Goal: Book appointment/travel/reservation

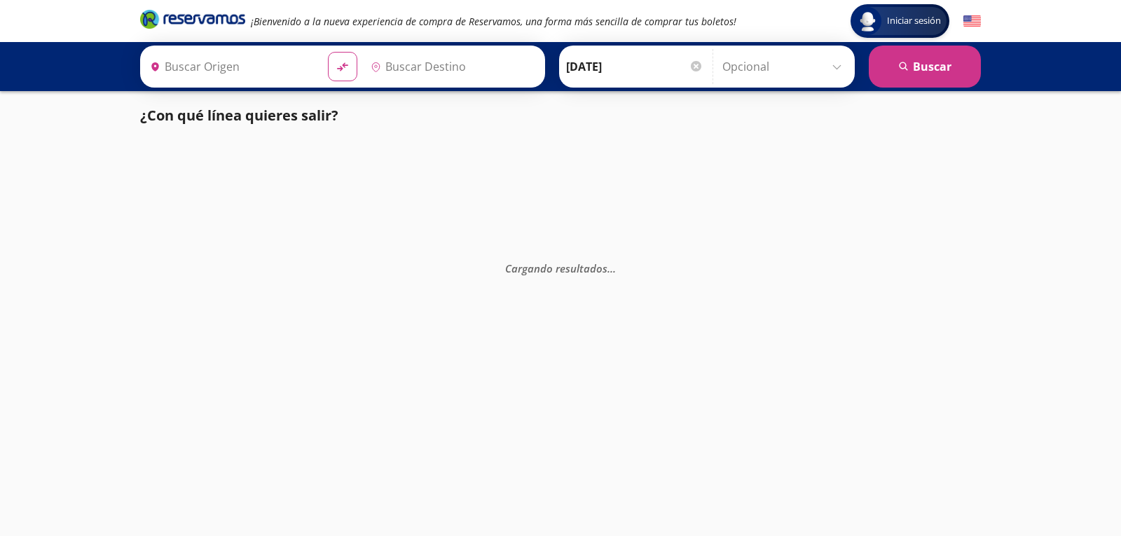
type input "[GEOGRAPHIC_DATA], [GEOGRAPHIC_DATA]"
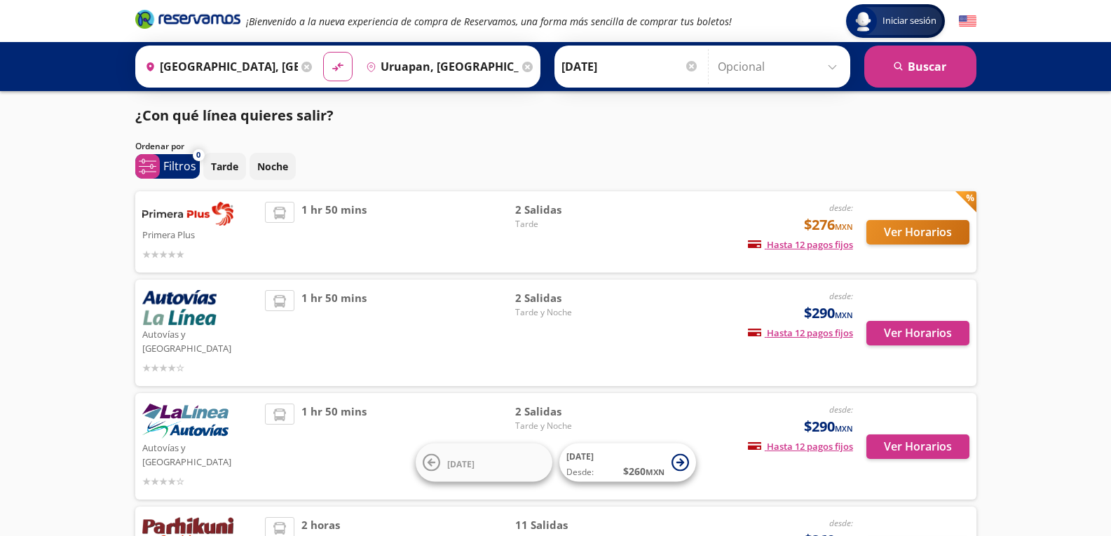
scroll to position [206, 0]
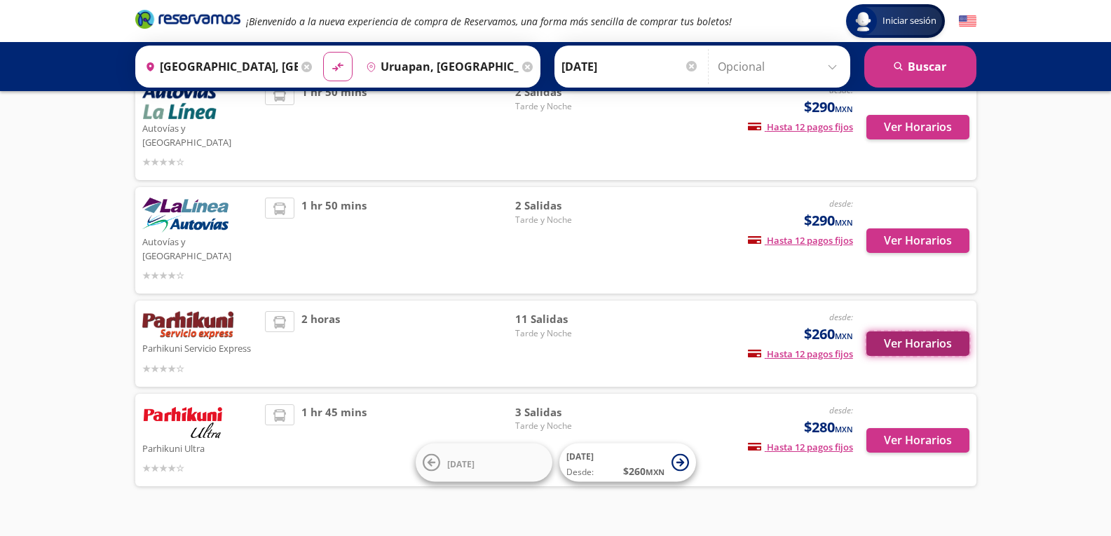
click at [913, 332] on button "Ver Horarios" at bounding box center [917, 344] width 103 height 25
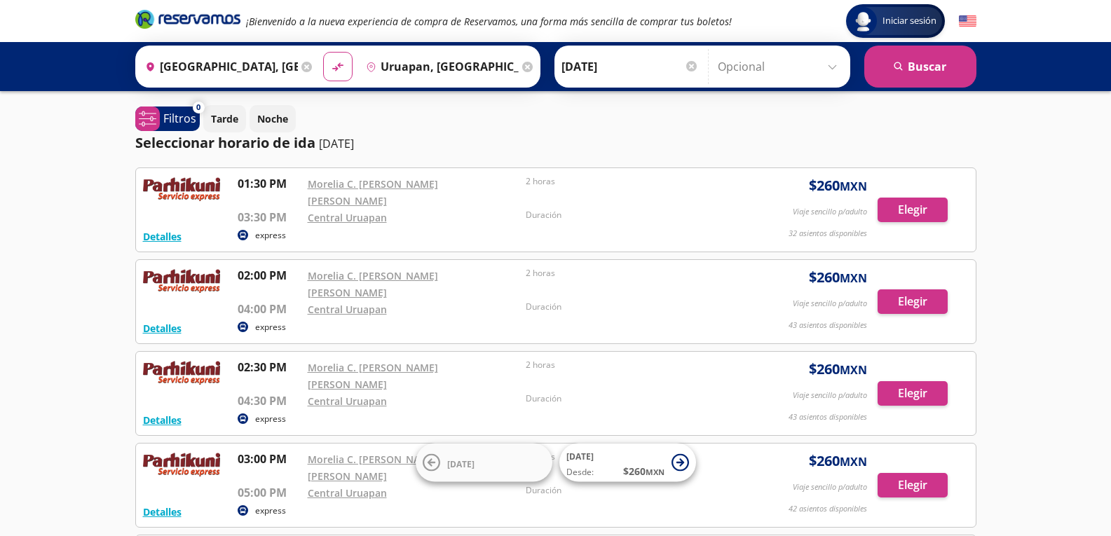
click at [430, 48] on div "Origen heroicons:map-pin-20-solid [GEOGRAPHIC_DATA], [GEOGRAPHIC_DATA] Destino …" at bounding box center [337, 67] width 405 height 42
click at [442, 72] on input "Uruapan, [GEOGRAPHIC_DATA]" at bounding box center [439, 66] width 158 height 35
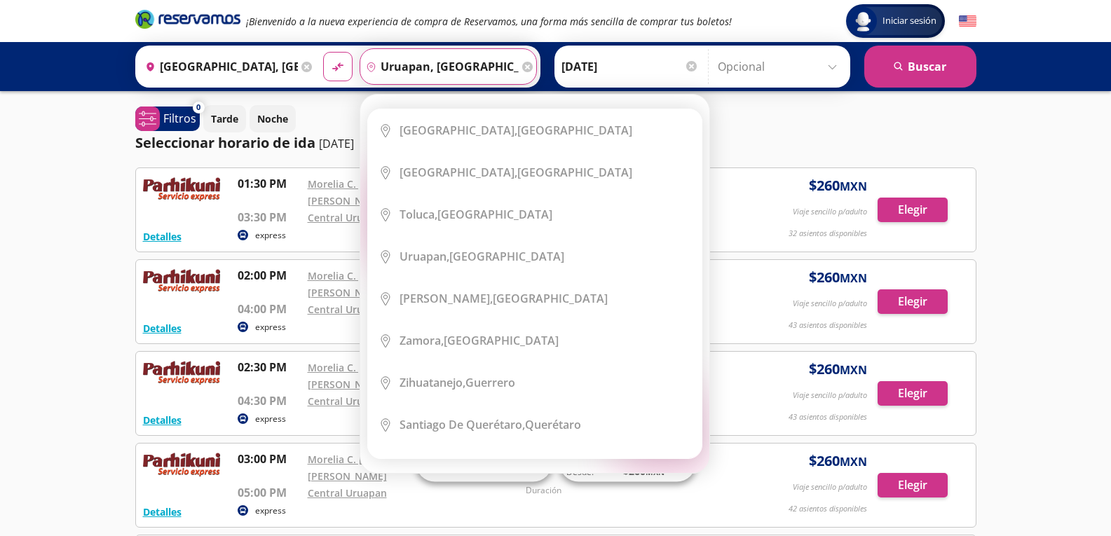
click at [468, 62] on input "Uruapan, [GEOGRAPHIC_DATA]" at bounding box center [439, 66] width 158 height 35
click at [499, 65] on input "Uruapan, [GEOGRAPHIC_DATA]" at bounding box center [439, 66] width 158 height 35
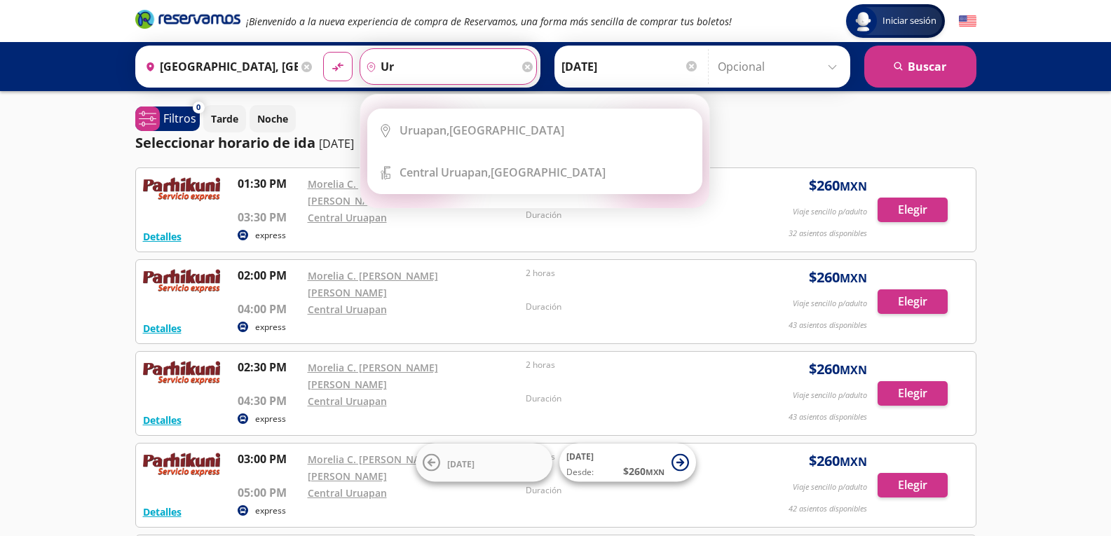
type input "u"
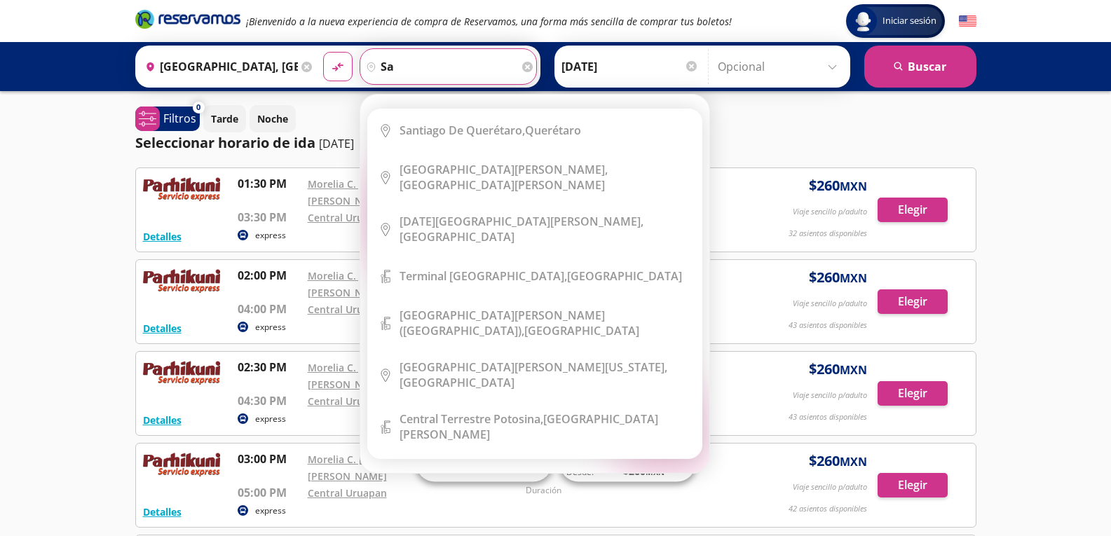
type input "s"
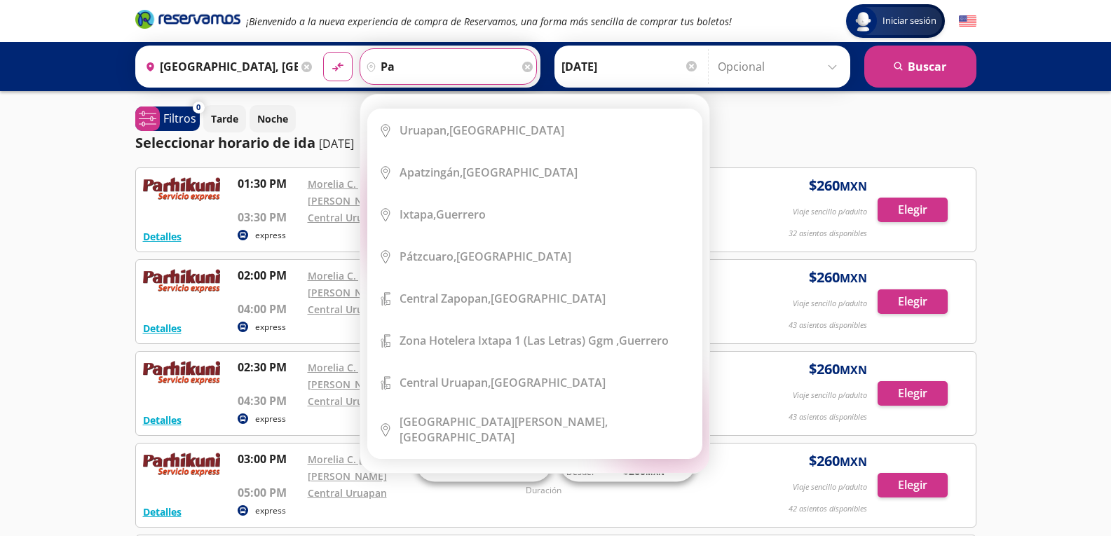
type input "p"
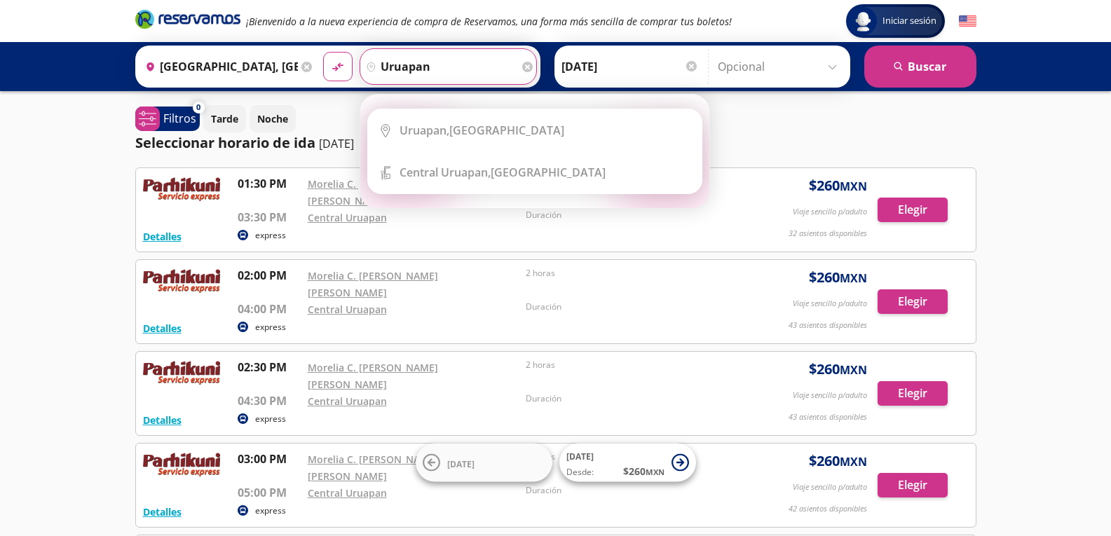
type input "uruapan"
click at [323, 52] on button "material-symbols:compare-arrows-rounded" at bounding box center [337, 66] width 29 height 29
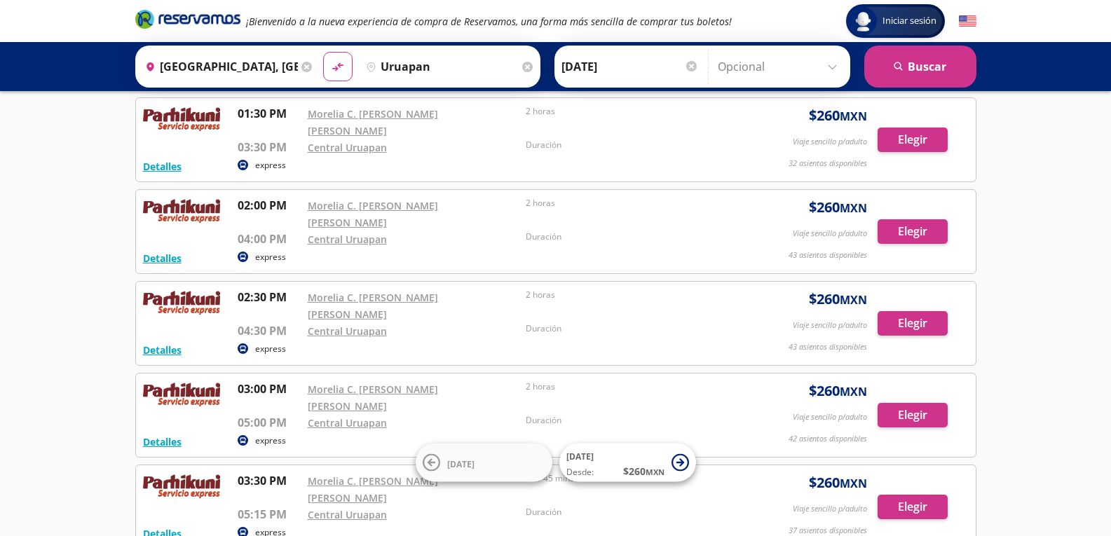
scroll to position [140, 0]
